Goal: Task Accomplishment & Management: Manage account settings

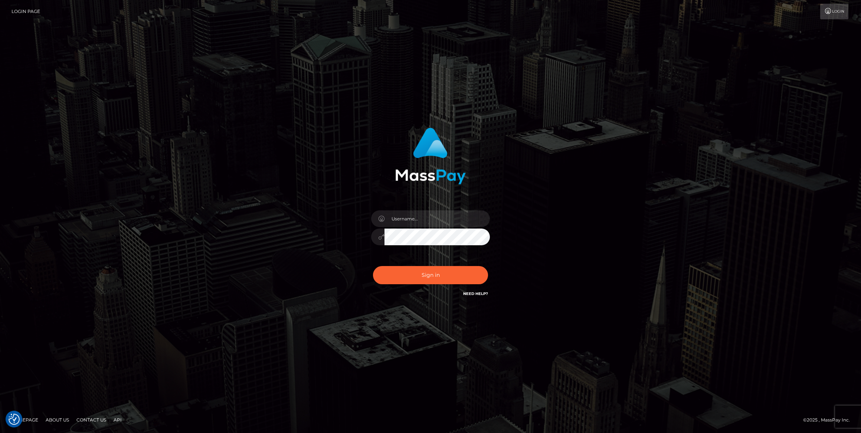
type input "bengreen"
